Goal: Task Accomplishment & Management: Manage account settings

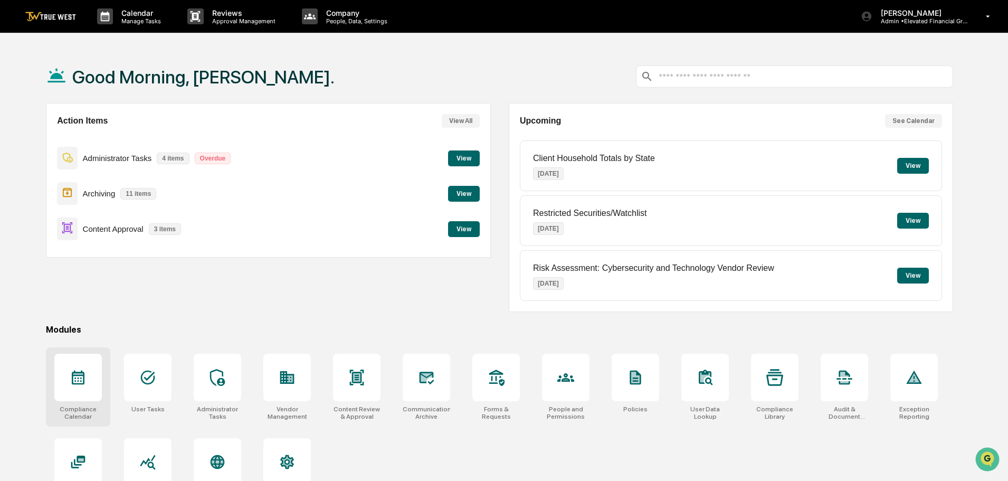
click at [81, 379] on icon at bounding box center [78, 377] width 17 height 17
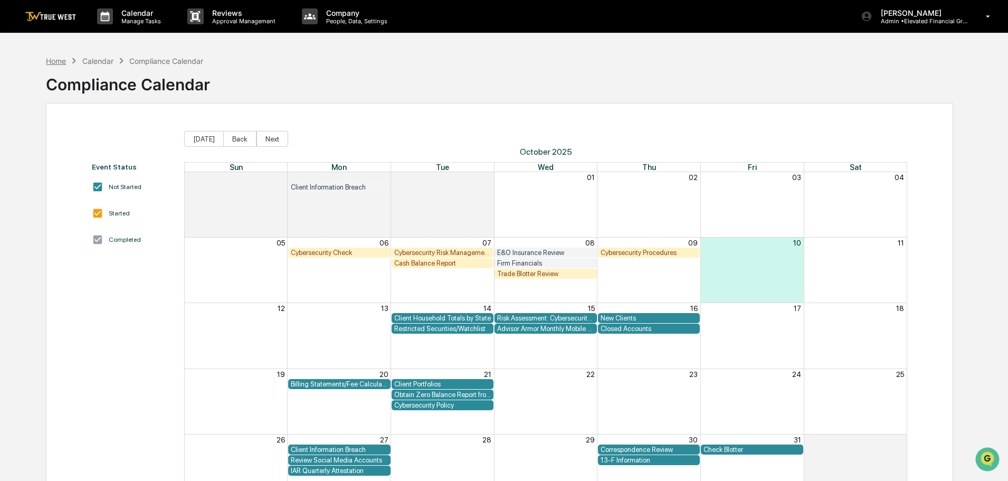
click at [57, 60] on div "Home" at bounding box center [56, 60] width 20 height 9
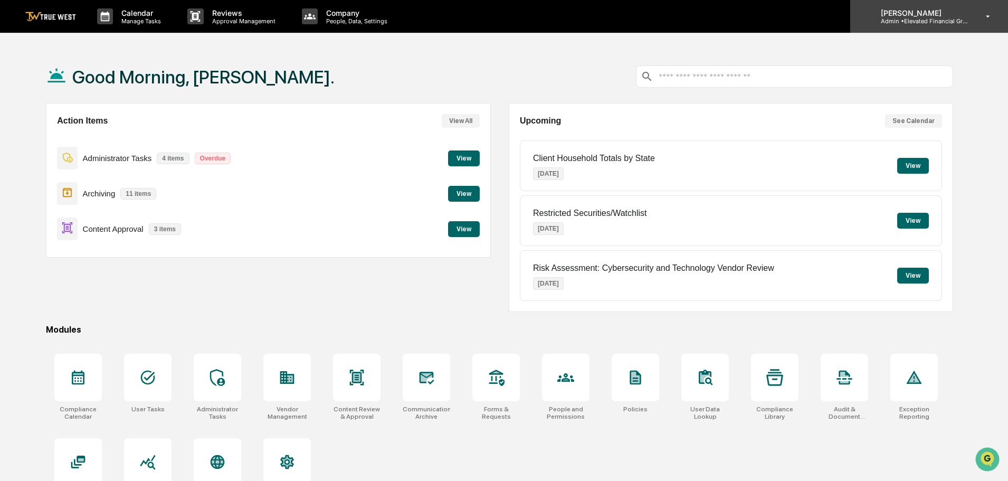
click at [924, 18] on p "Admin • Elevated Financial Group" at bounding box center [921, 20] width 98 height 7
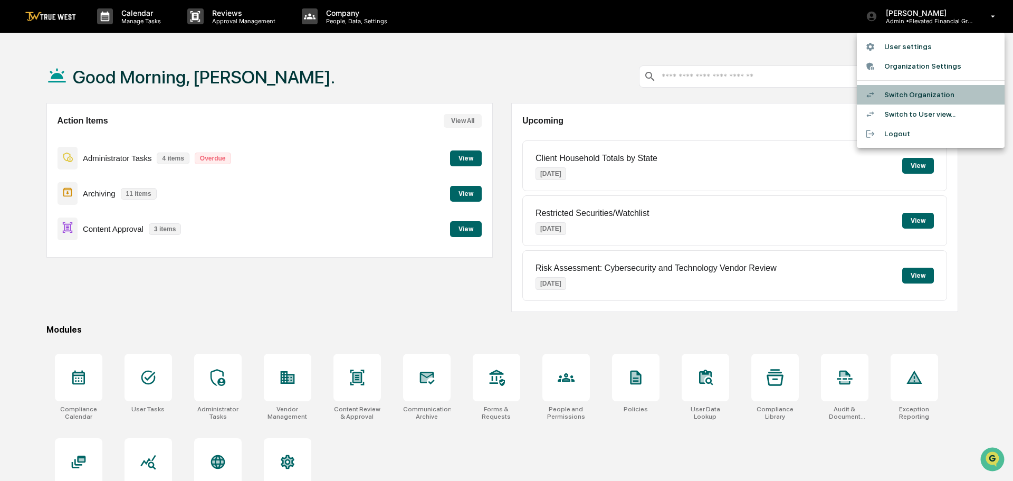
click at [894, 97] on li "Switch Organization" at bounding box center [931, 95] width 148 height 20
